Goal: Task Accomplishment & Management: Use online tool/utility

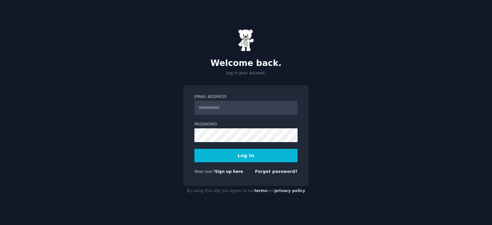
click at [235, 113] on input "Email Address" at bounding box center [246, 108] width 103 height 14
click at [243, 108] on input "Email Address" at bounding box center [246, 108] width 103 height 14
click at [247, 110] on input "*********" at bounding box center [246, 108] width 103 height 14
type input "**********"
click at [222, 146] on form "**********" at bounding box center [246, 135] width 103 height 83
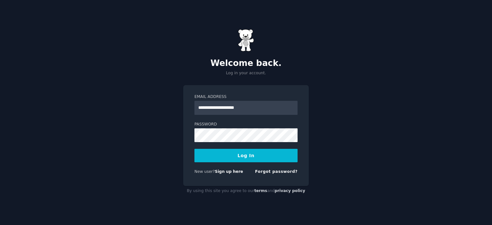
click at [226, 154] on button "Log In" at bounding box center [246, 155] width 103 height 13
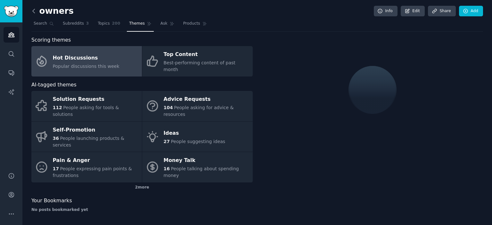
click at [33, 9] on icon at bounding box center [33, 11] width 7 height 7
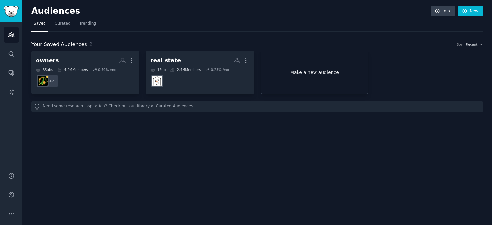
click at [288, 69] on link "Make a new audience" at bounding box center [315, 73] width 108 height 44
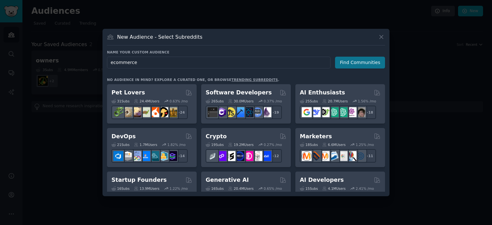
type input "ecommerce"
click at [378, 67] on button "Find Communities" at bounding box center [360, 63] width 50 height 12
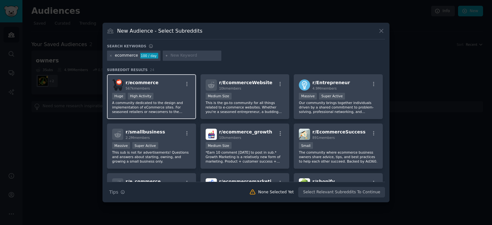
click at [151, 88] on div "567k members" at bounding box center [142, 88] width 33 height 4
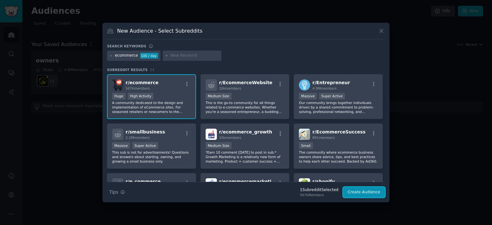
click at [366, 194] on button "Create Audience" at bounding box center [364, 192] width 42 height 11
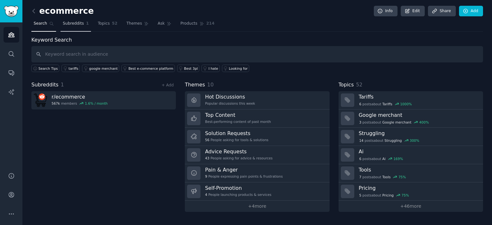
click at [74, 25] on span "Subreddits" at bounding box center [73, 24] width 21 height 6
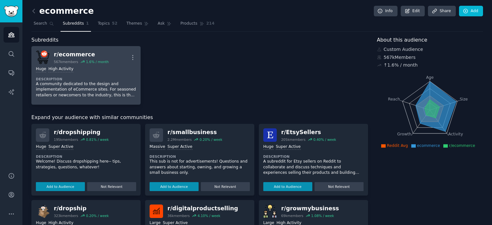
click at [70, 70] on div "Huge High Activity" at bounding box center [86, 69] width 100 height 6
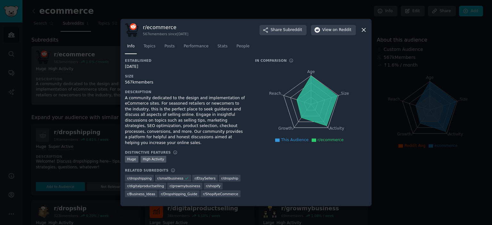
click at [70, 70] on div at bounding box center [246, 112] width 492 height 225
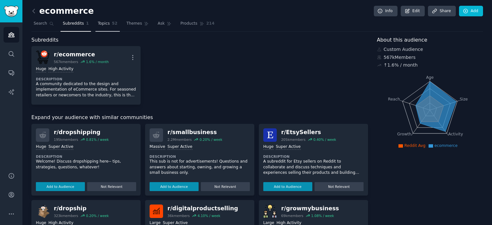
click at [102, 28] on link "Topics 52" at bounding box center [107, 25] width 24 height 13
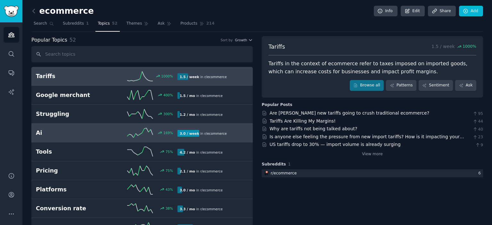
click at [88, 138] on link "Ai 169 % 3.0 / week in r/ ecommerce" at bounding box center [141, 133] width 221 height 19
